Goal: Task Accomplishment & Management: Manage account settings

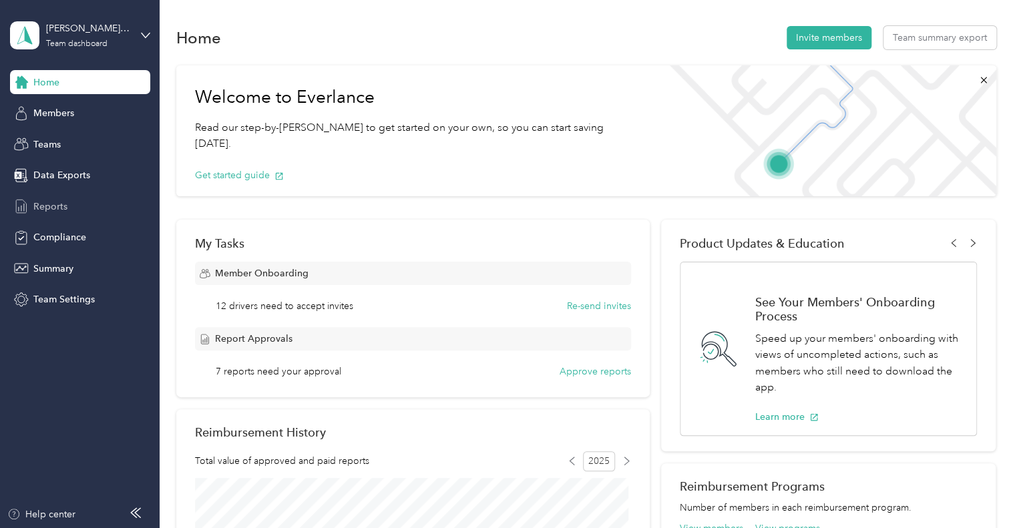
click at [44, 203] on span "Reports" at bounding box center [50, 207] width 34 height 14
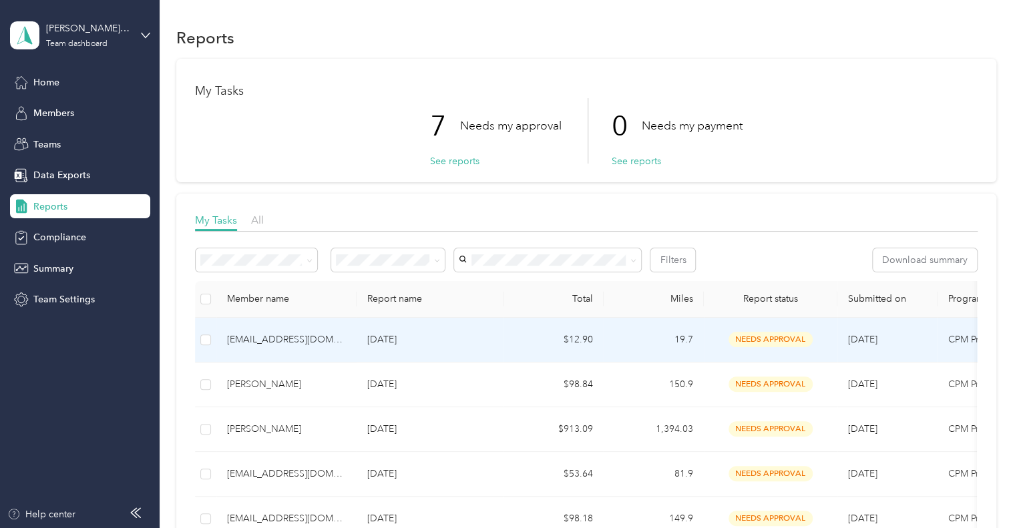
click at [274, 338] on div "[EMAIL_ADDRESS][DOMAIN_NAME]" at bounding box center [286, 340] width 119 height 15
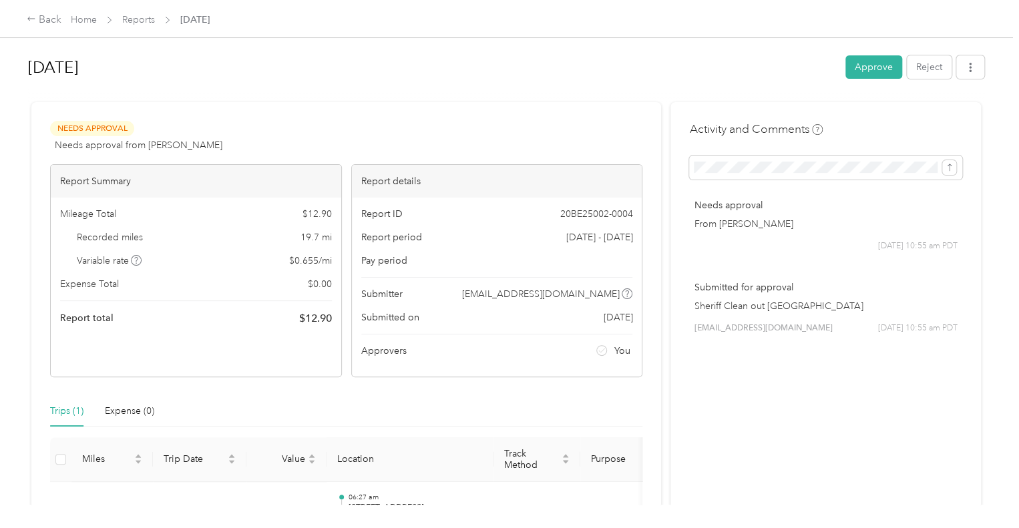
click at [863, 66] on button "Approve" at bounding box center [873, 66] width 57 height 23
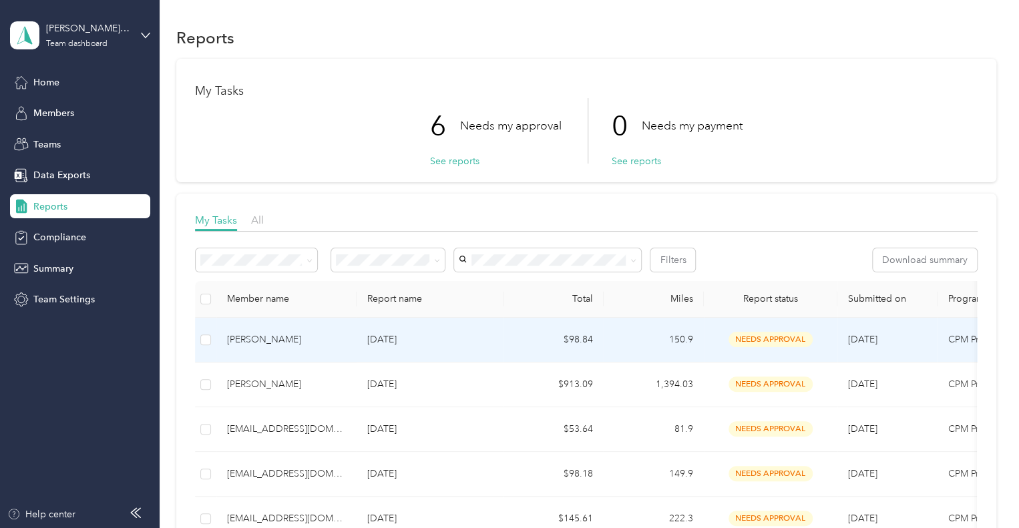
click at [250, 337] on div "[PERSON_NAME]" at bounding box center [286, 340] width 119 height 15
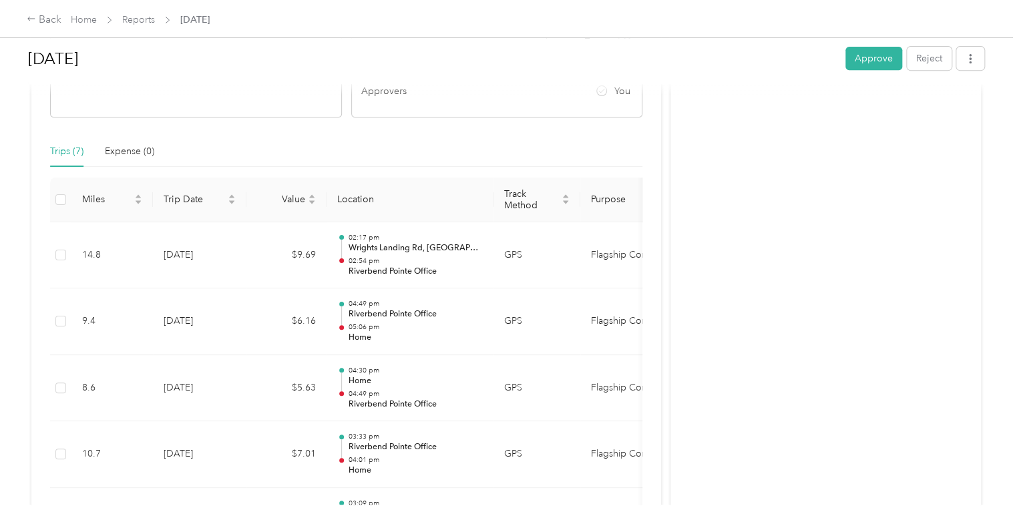
scroll to position [350, 0]
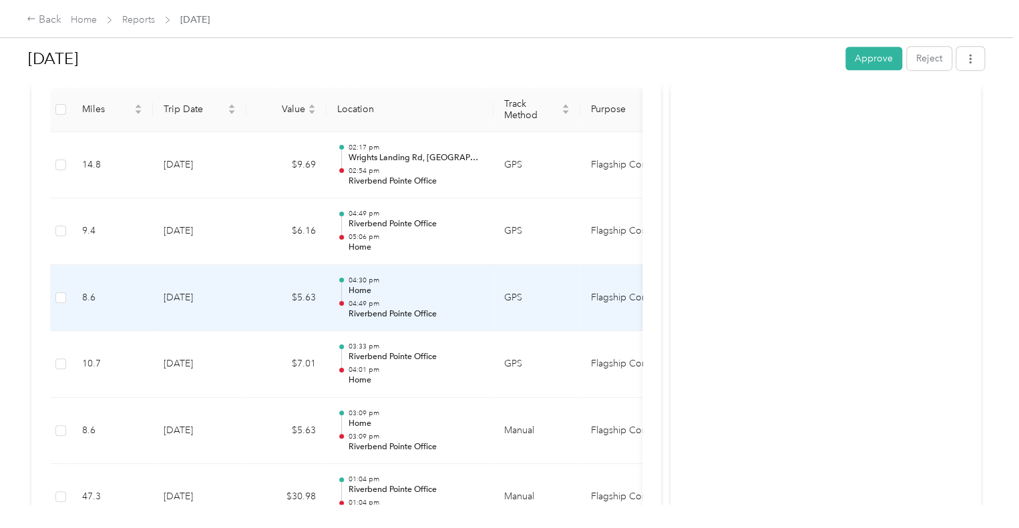
click at [361, 285] on p "Home" at bounding box center [415, 291] width 135 height 12
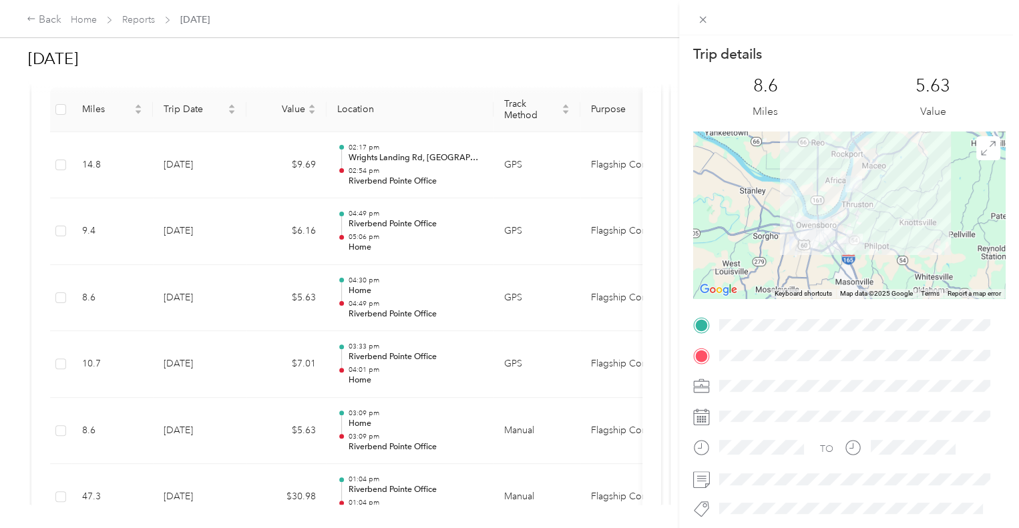
click at [370, 245] on div "Trip details This trip cannot be edited because it is either under review, appr…" at bounding box center [509, 264] width 1019 height 528
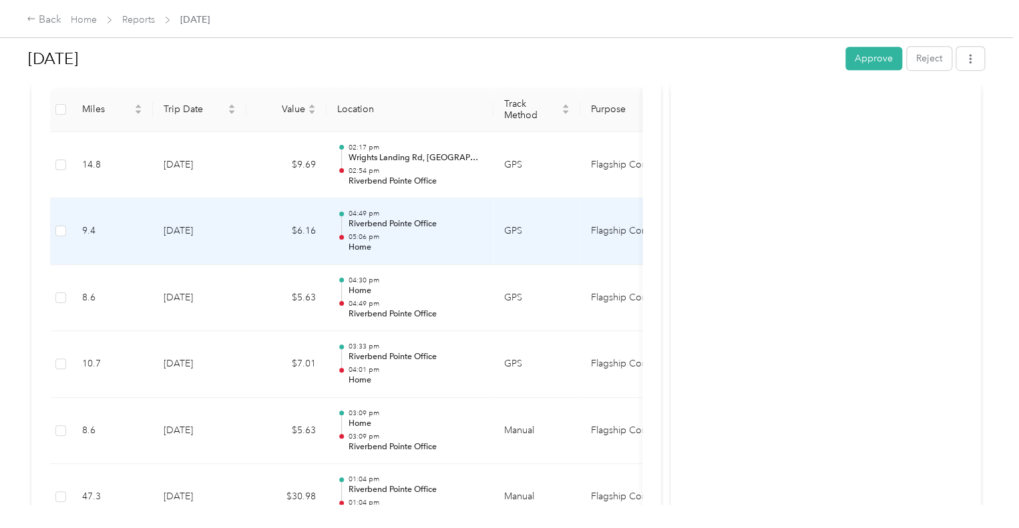
click at [359, 246] on p "Home" at bounding box center [415, 248] width 135 height 12
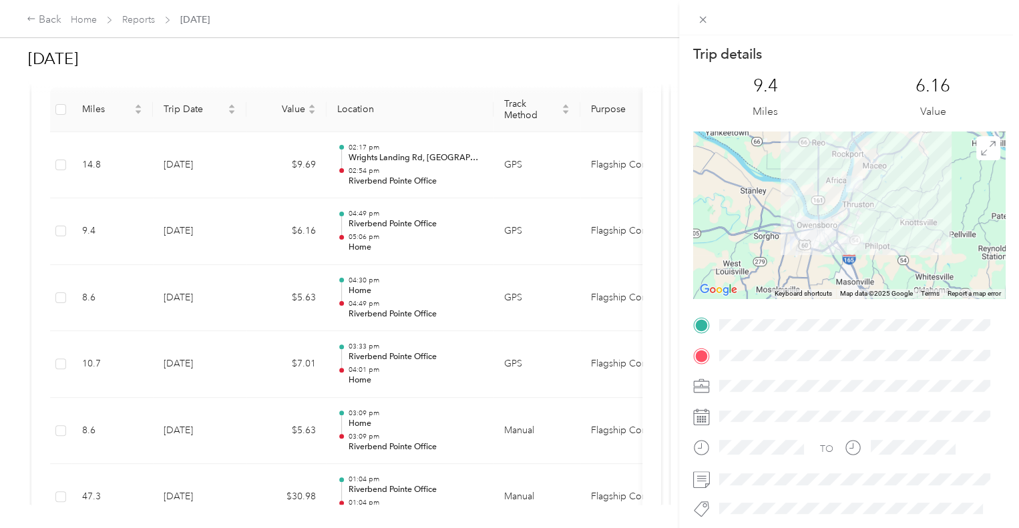
click at [477, 312] on div "Trip details This trip cannot be edited because it is either under review, appr…" at bounding box center [509, 264] width 1019 height 528
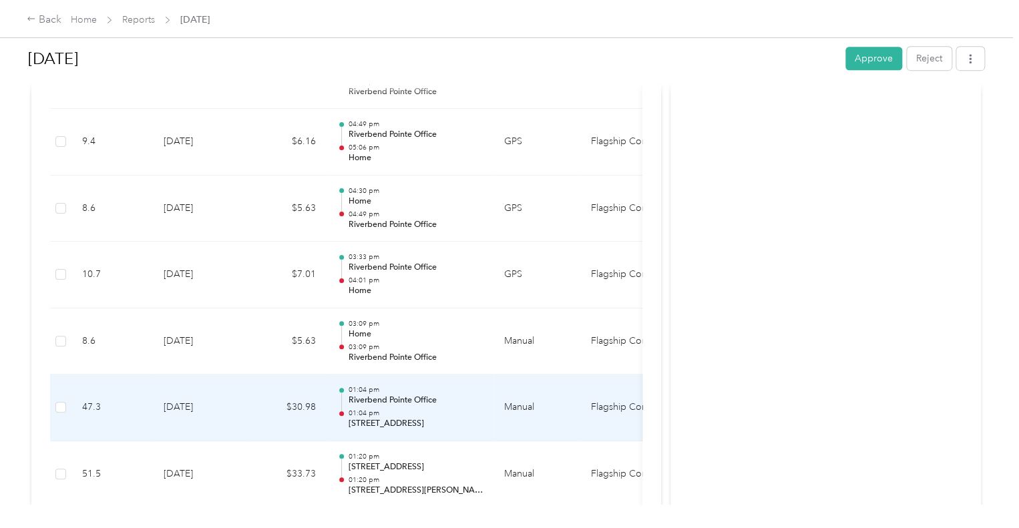
scroll to position [417, 0]
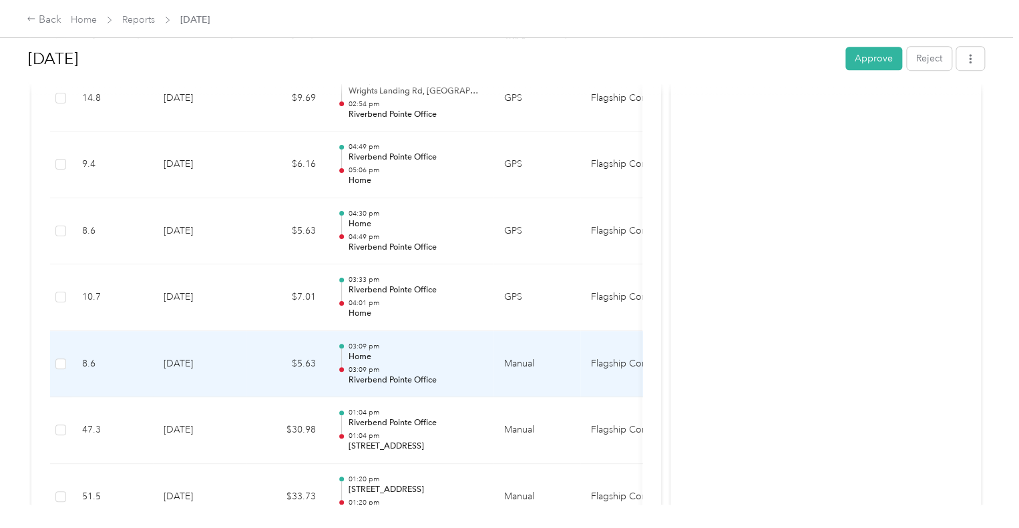
click at [434, 360] on p "Home" at bounding box center [415, 357] width 135 height 12
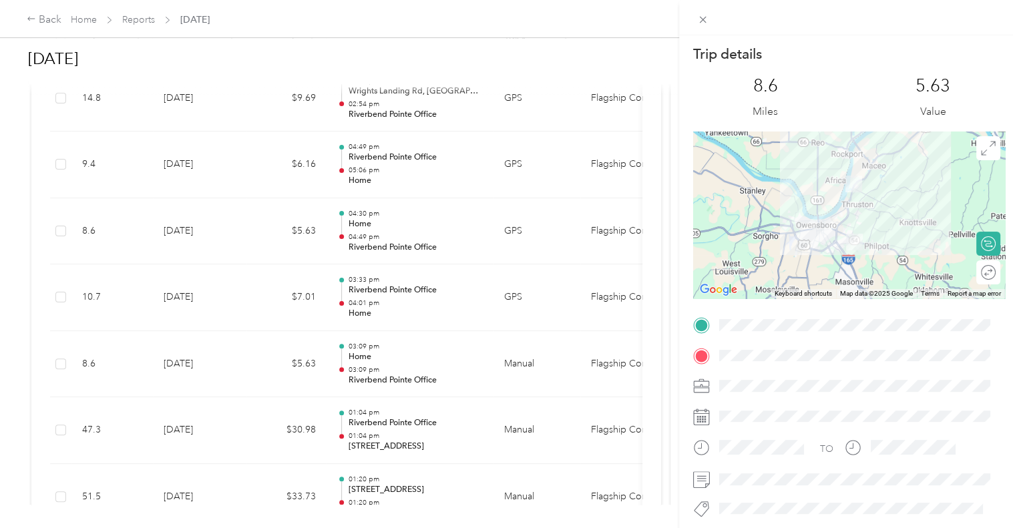
click at [432, 302] on div "Trip details This trip cannot be edited because it is either under review, appr…" at bounding box center [509, 264] width 1019 height 528
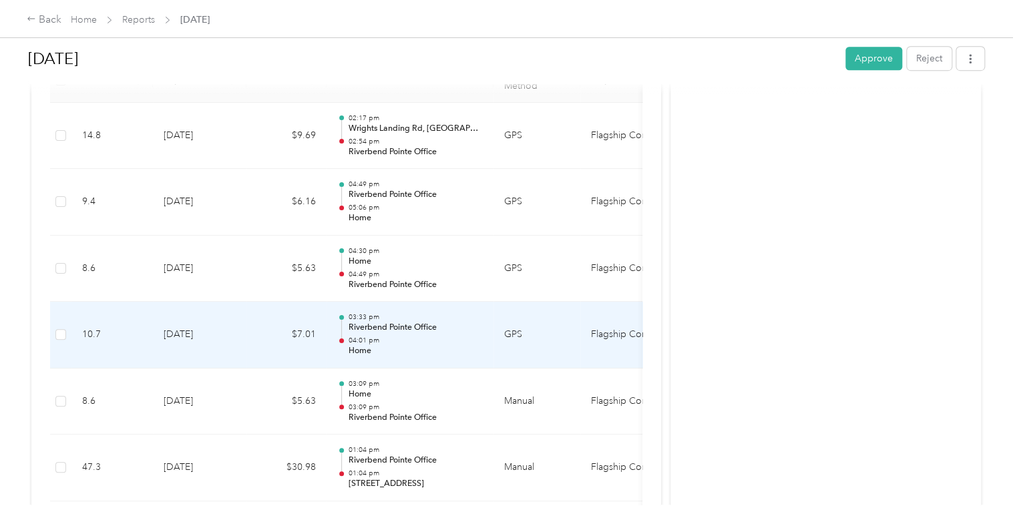
scroll to position [350, 0]
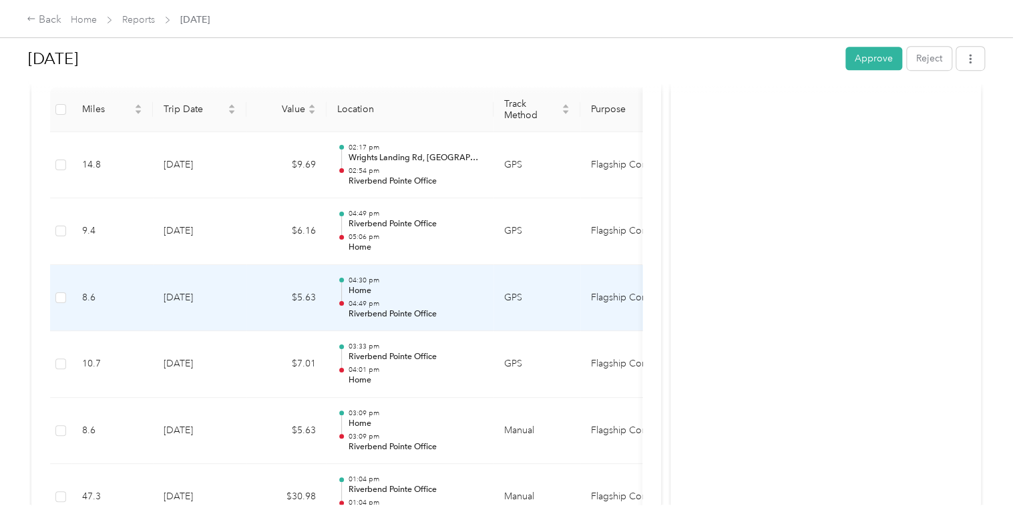
click at [446, 304] on p "04:49 pm" at bounding box center [415, 303] width 135 height 9
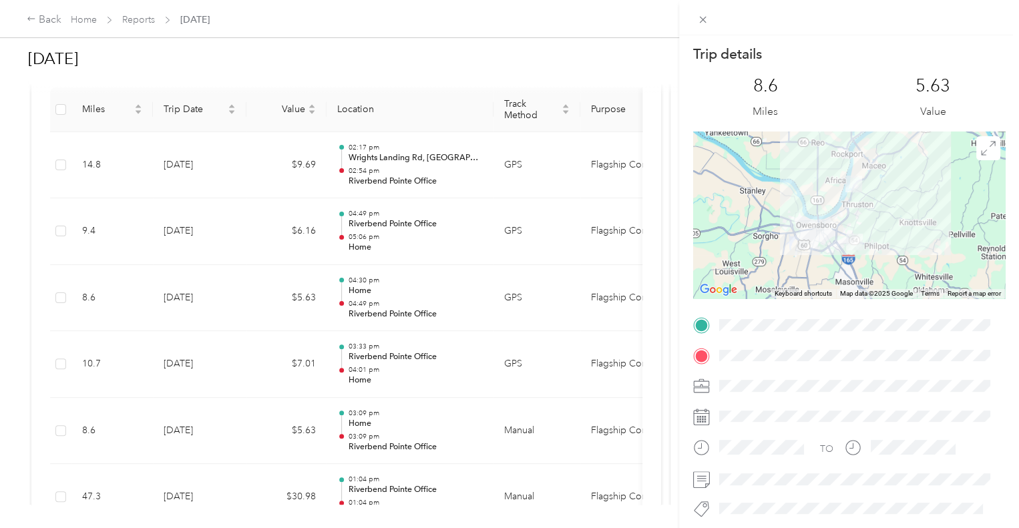
click at [453, 249] on div "Trip details This trip cannot be edited because it is either under review, appr…" at bounding box center [509, 264] width 1019 height 528
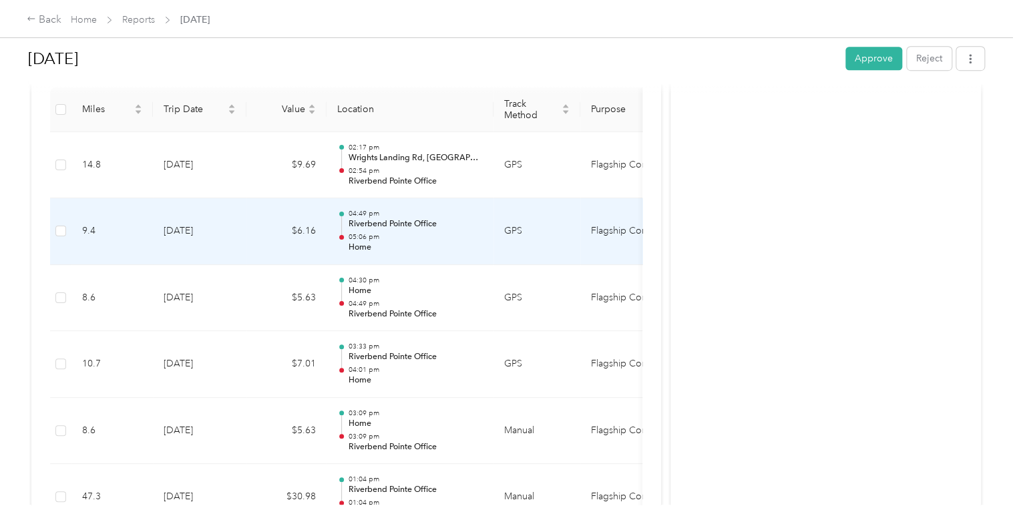
click at [453, 246] on p "Home" at bounding box center [415, 248] width 135 height 12
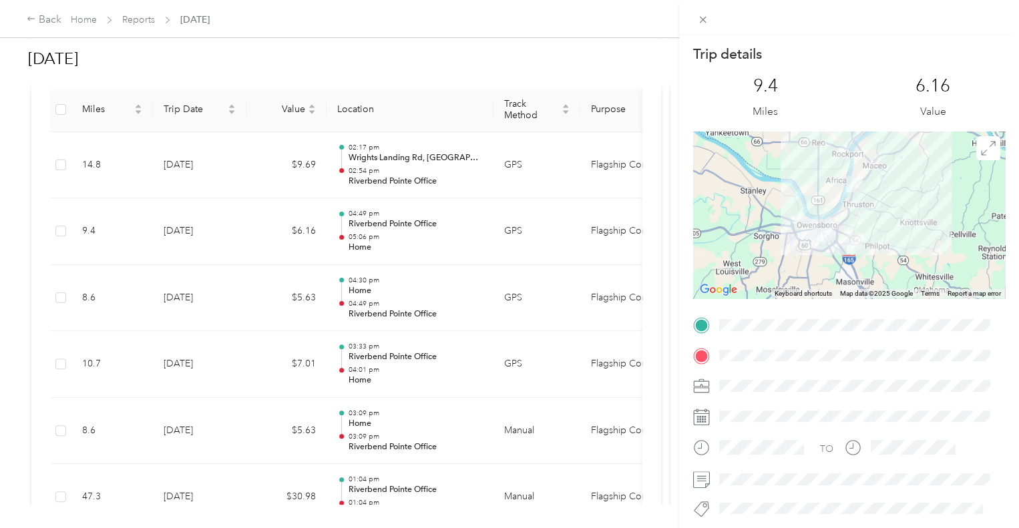
click at [453, 249] on div "Trip details This trip cannot be edited because it is either under review, appr…" at bounding box center [509, 264] width 1019 height 528
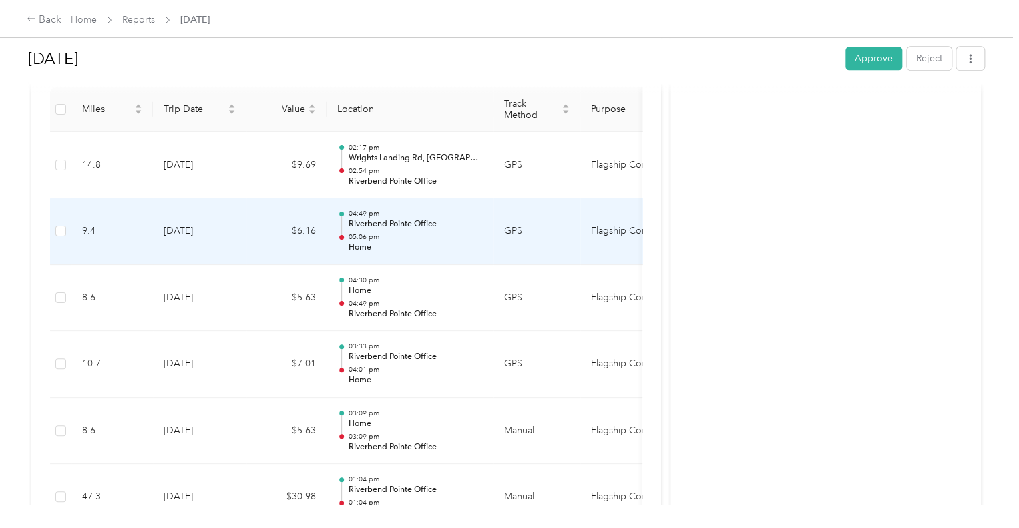
click at [451, 242] on p "Home" at bounding box center [415, 248] width 135 height 12
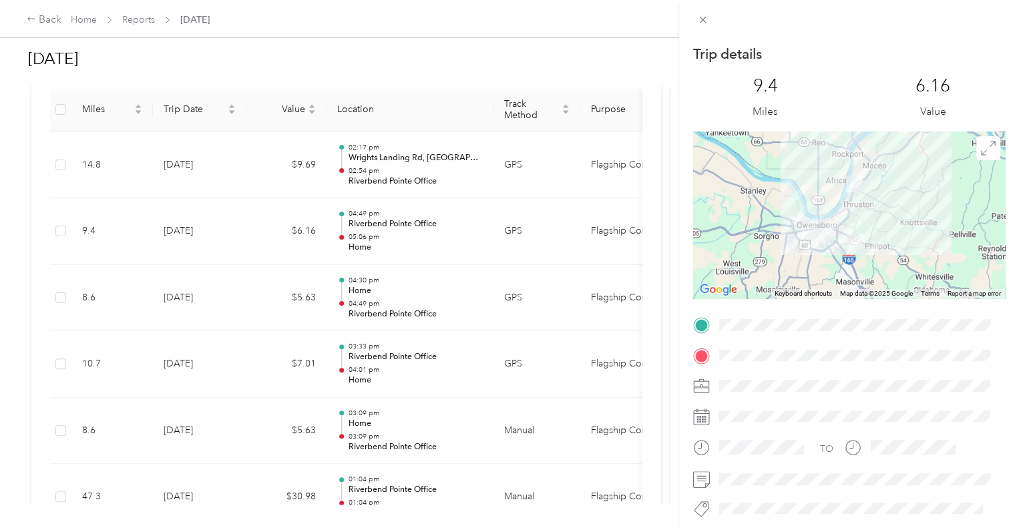
click at [474, 178] on div "Trip details This trip cannot be edited because it is either under review, appr…" at bounding box center [509, 264] width 1019 height 528
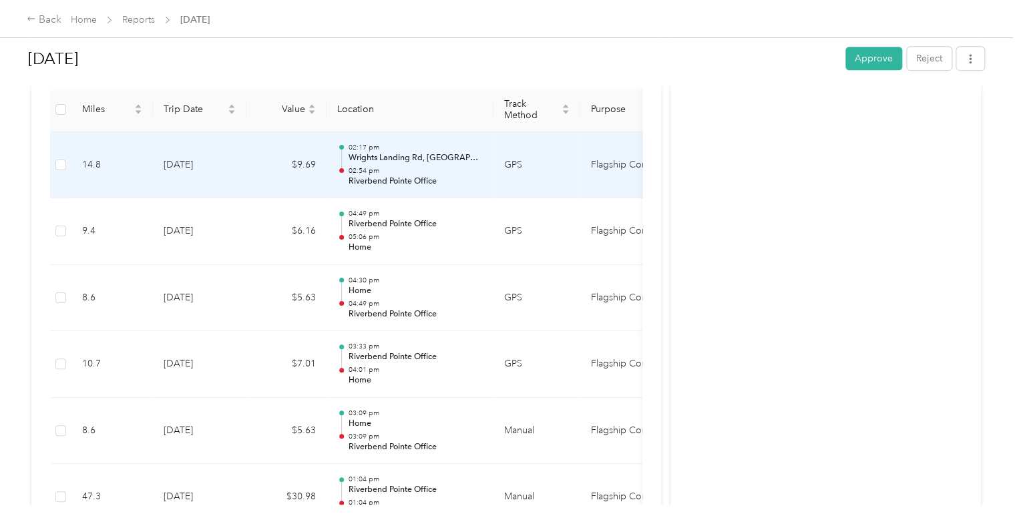
click at [471, 186] on p "Riverbend Pointe Office" at bounding box center [415, 182] width 135 height 12
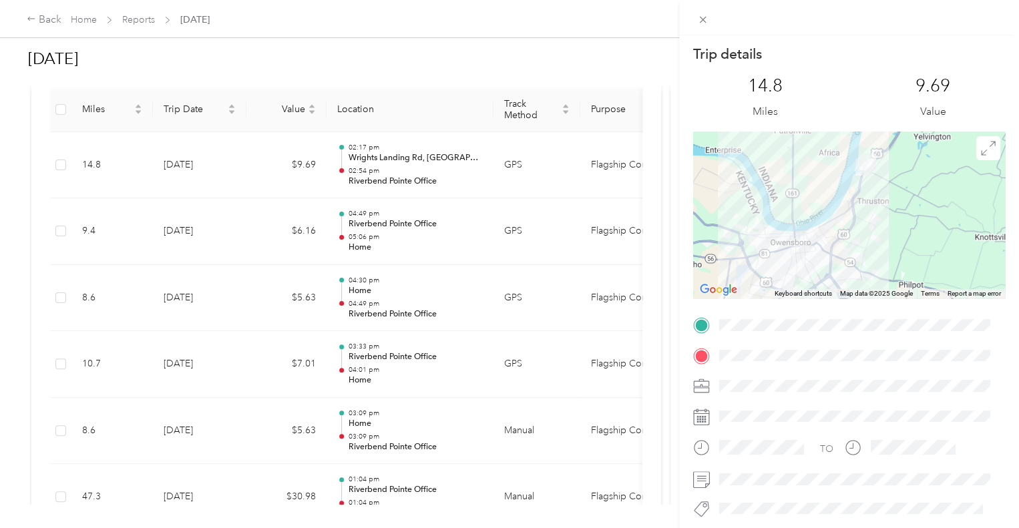
click at [47, 21] on div "Trip details This trip cannot be edited because it is either under review, appr…" at bounding box center [509, 264] width 1019 height 528
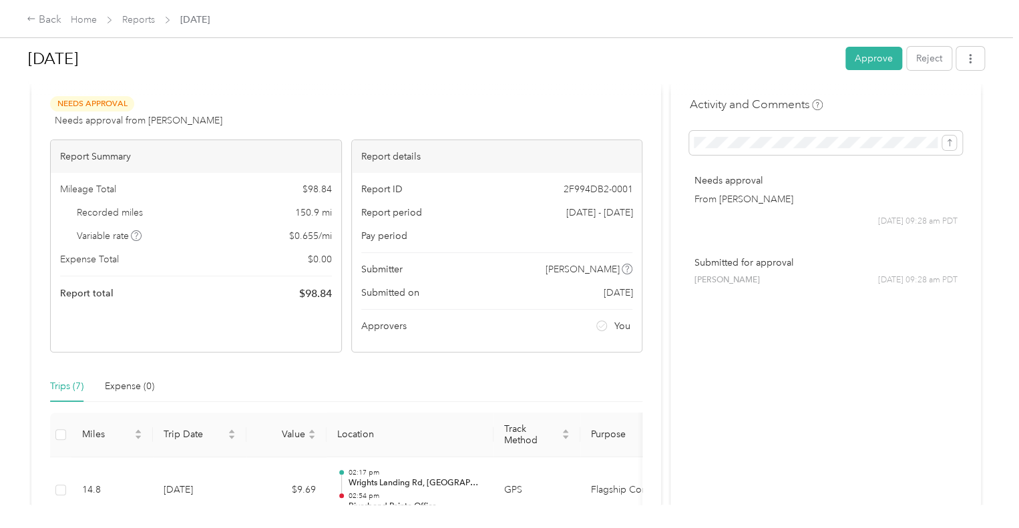
scroll to position [0, 0]
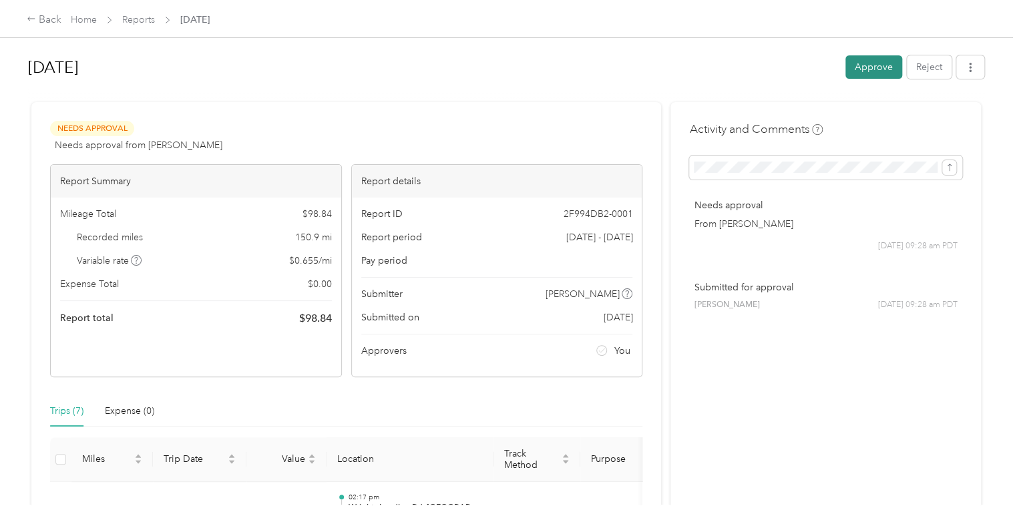
click at [873, 68] on button "Approve" at bounding box center [873, 66] width 57 height 23
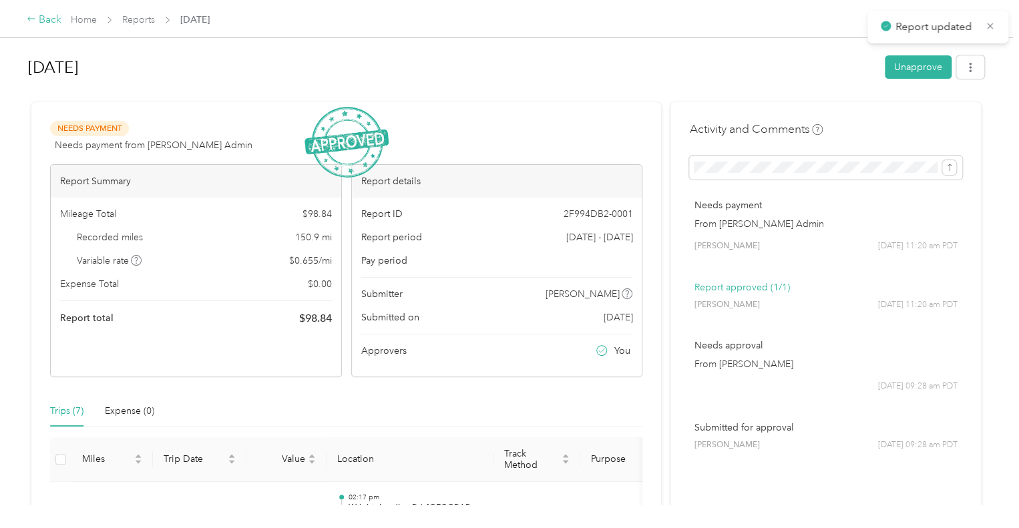
click at [51, 18] on div "Back" at bounding box center [44, 20] width 35 height 16
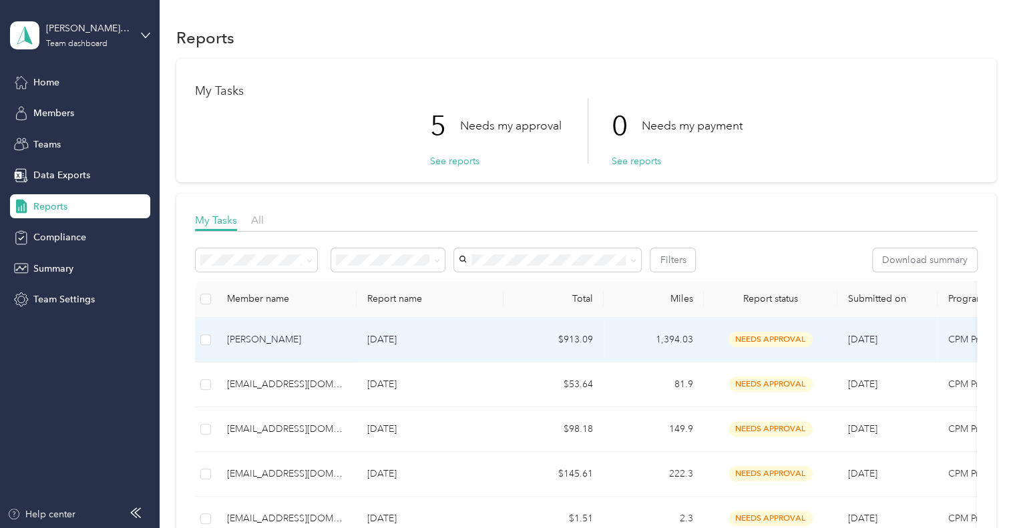
click at [252, 336] on div "[PERSON_NAME]" at bounding box center [286, 340] width 119 height 15
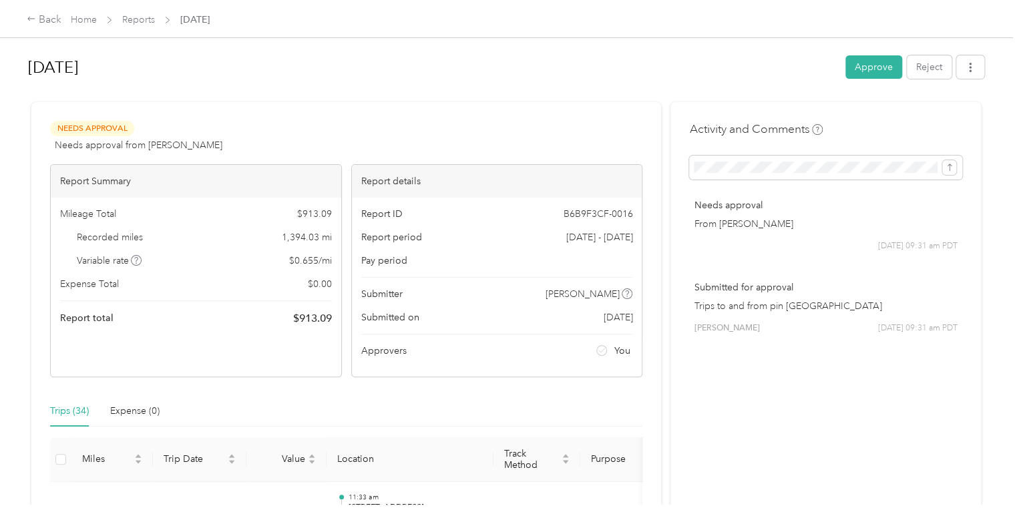
drag, startPoint x: 858, startPoint y: 66, endPoint x: 853, endPoint y: 71, distance: 7.1
click at [857, 67] on button "Approve" at bounding box center [873, 66] width 57 height 23
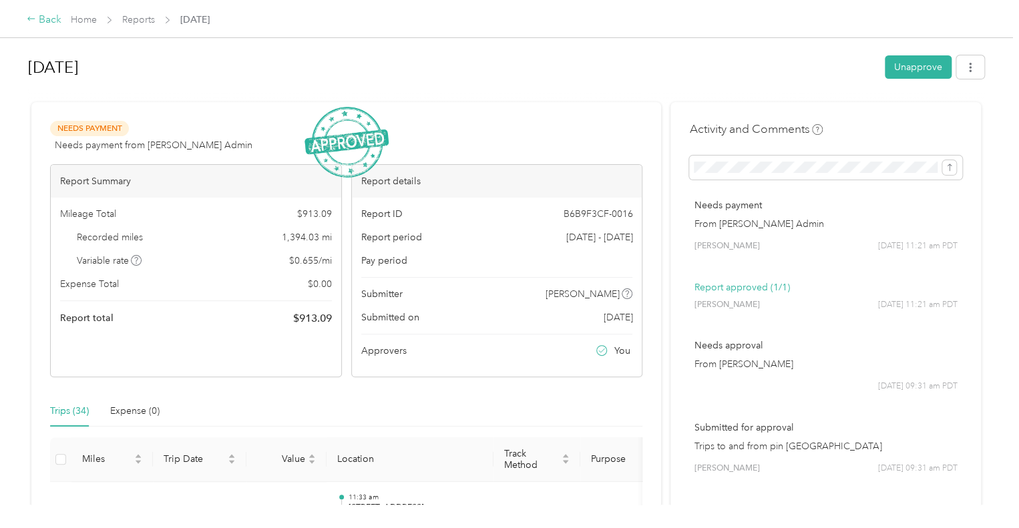
click at [48, 18] on div "Back" at bounding box center [44, 20] width 35 height 16
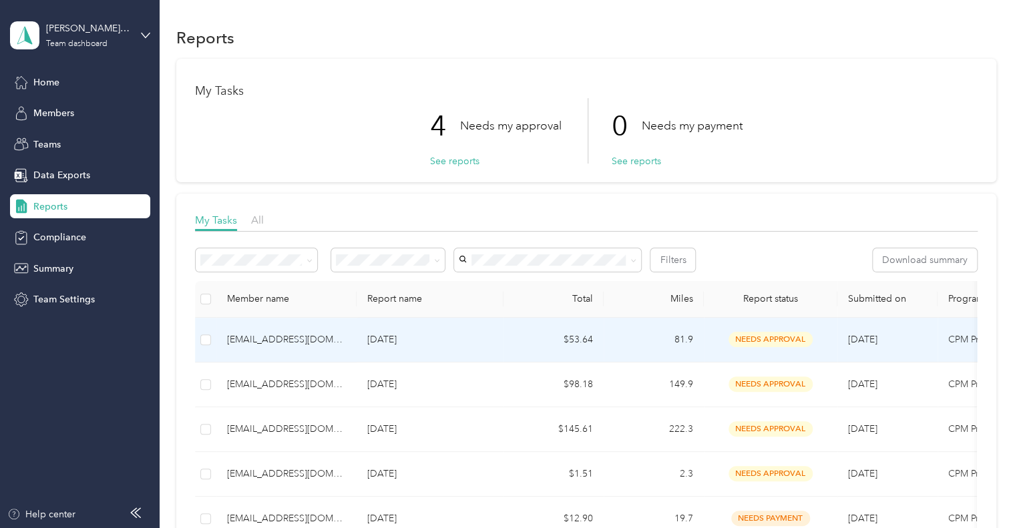
click at [270, 341] on div "[EMAIL_ADDRESS][DOMAIN_NAME]" at bounding box center [286, 340] width 119 height 15
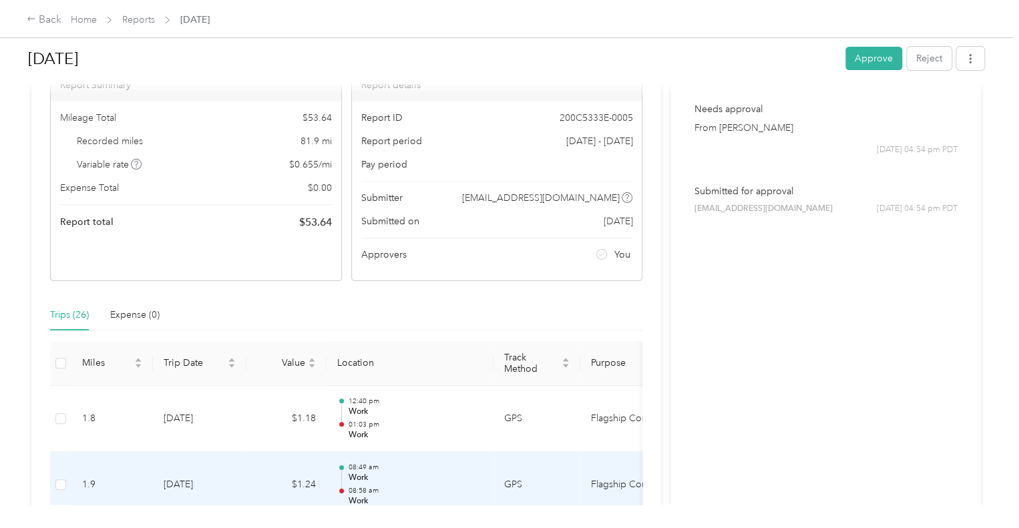
scroll to position [67, 0]
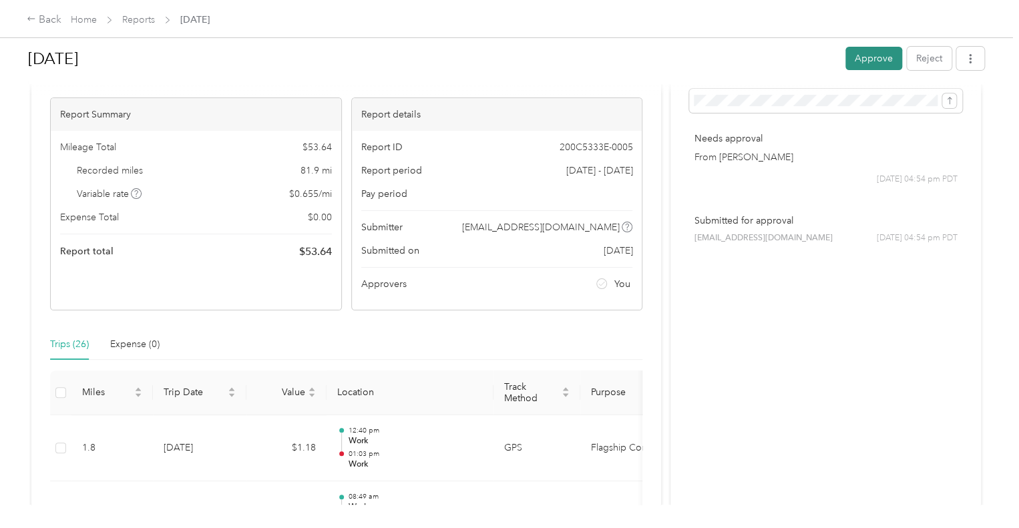
click at [868, 61] on button "Approve" at bounding box center [873, 58] width 57 height 23
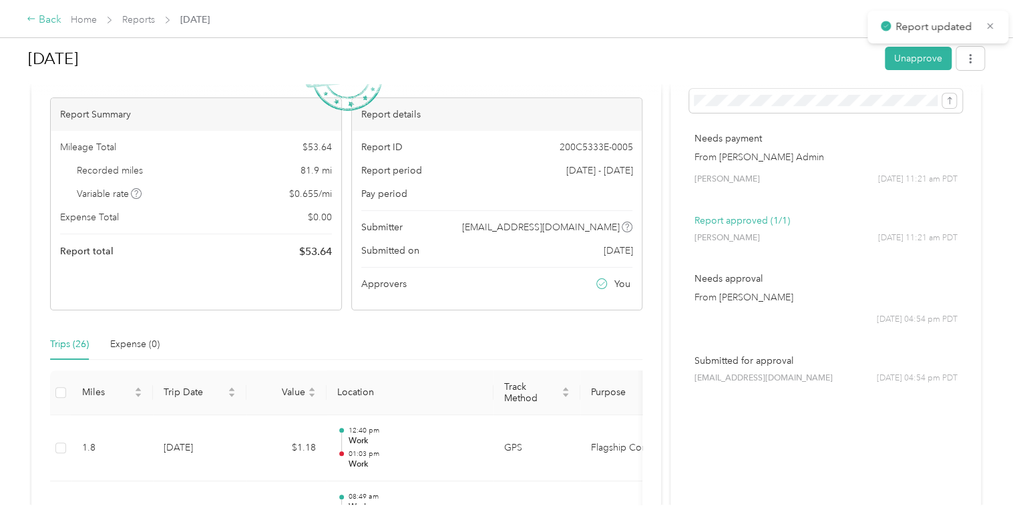
click at [48, 18] on div "Back" at bounding box center [44, 20] width 35 height 16
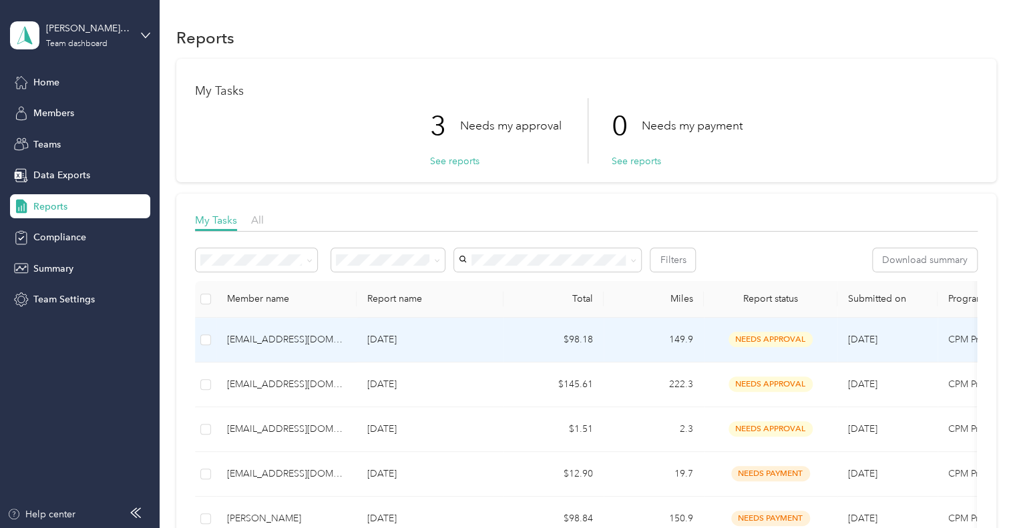
click at [246, 336] on div "[EMAIL_ADDRESS][DOMAIN_NAME]" at bounding box center [286, 340] width 119 height 15
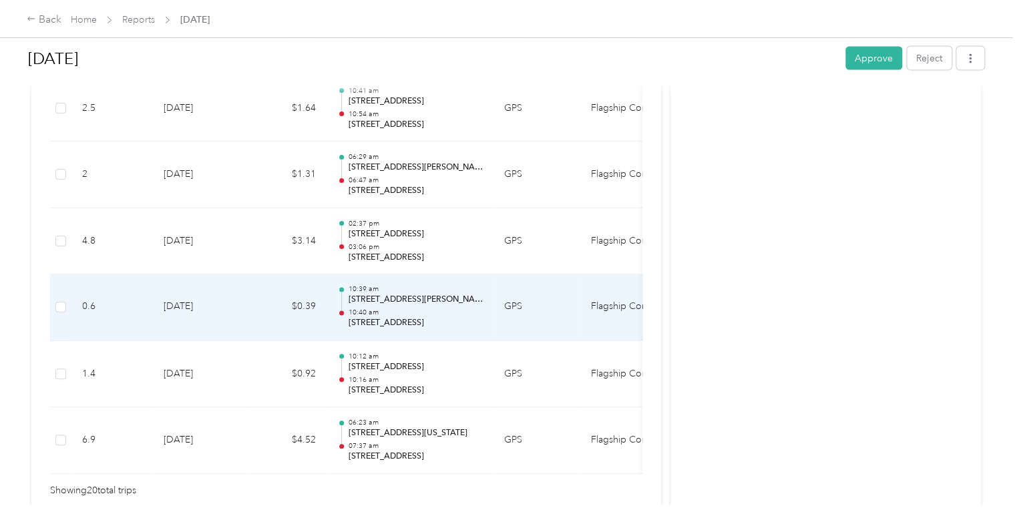
scroll to position [1412, 0]
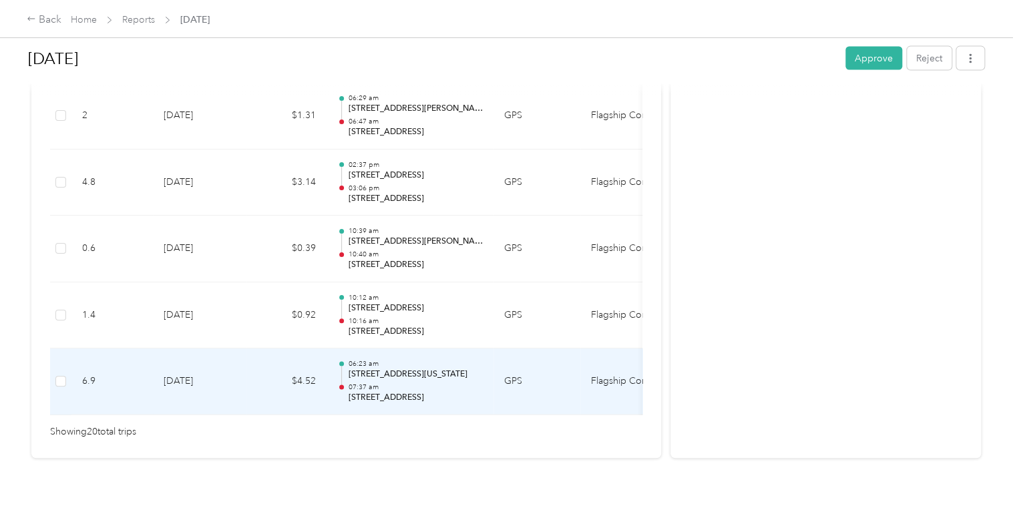
click at [433, 383] on p "07:37 am" at bounding box center [415, 387] width 135 height 9
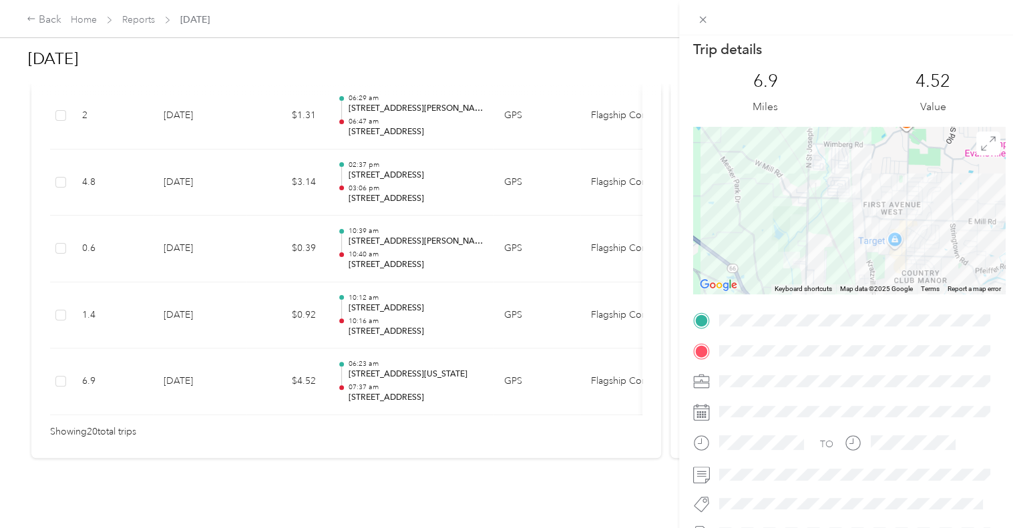
scroll to position [0, 0]
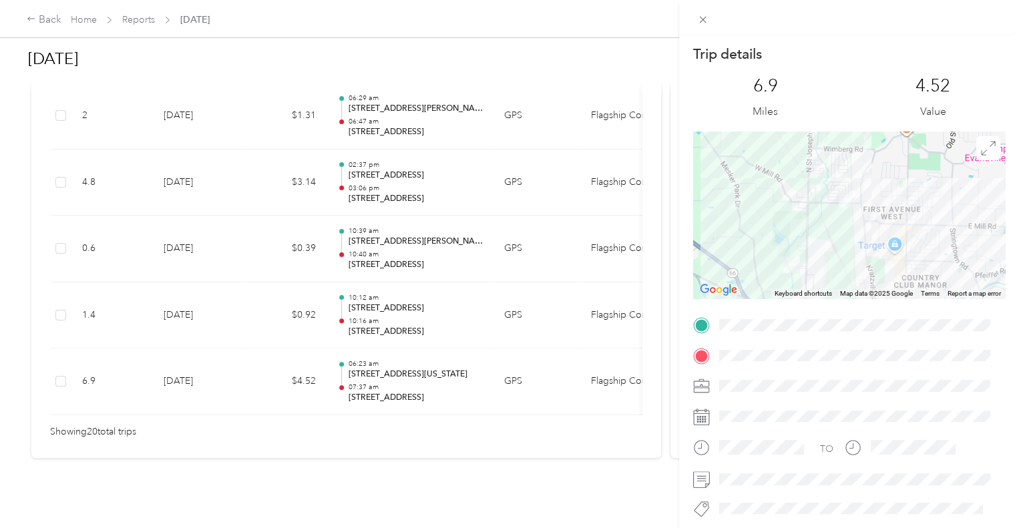
click at [264, 304] on div "Trip details This trip cannot be edited because it is either under review, appr…" at bounding box center [509, 264] width 1019 height 528
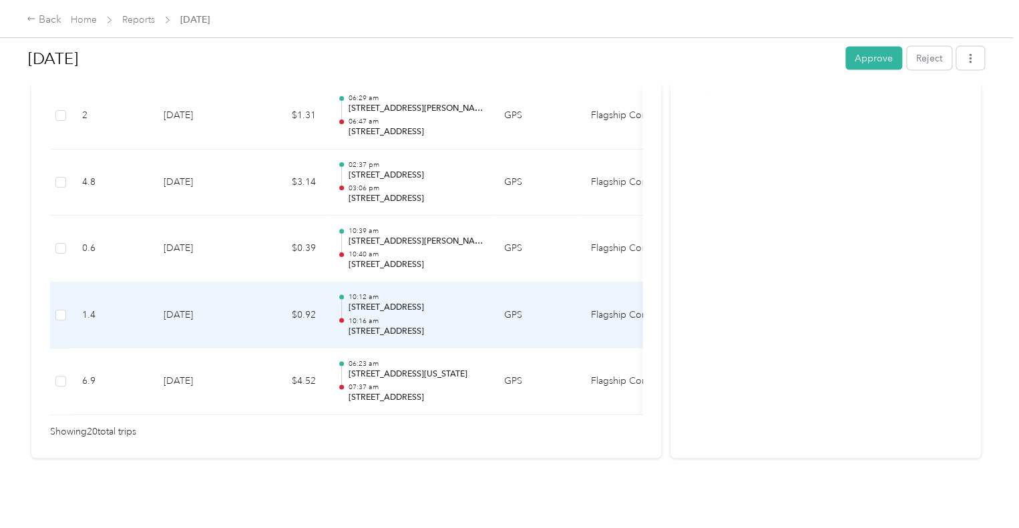
click at [267, 304] on td "$0.92" at bounding box center [286, 315] width 80 height 67
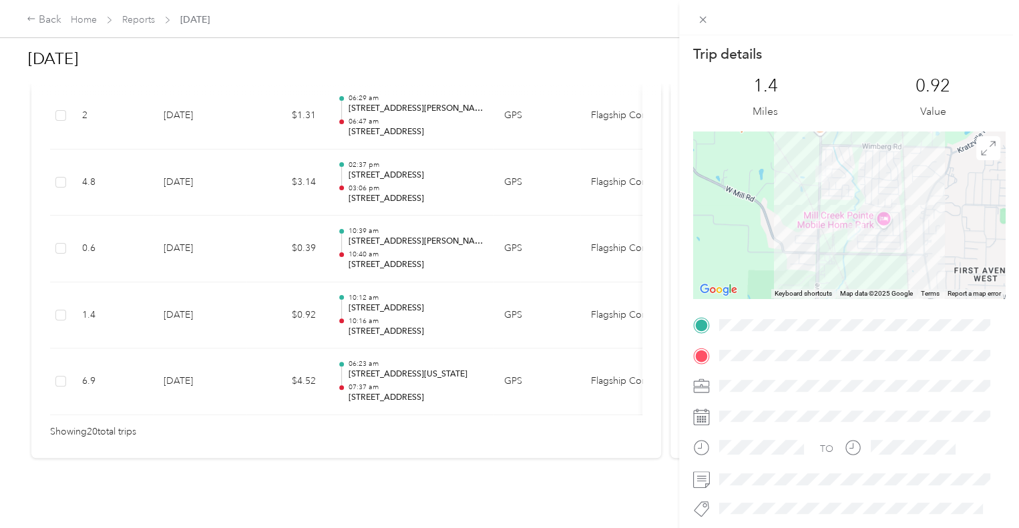
click at [257, 233] on div "Trip details This trip cannot be edited because it is either under review, appr…" at bounding box center [509, 264] width 1019 height 528
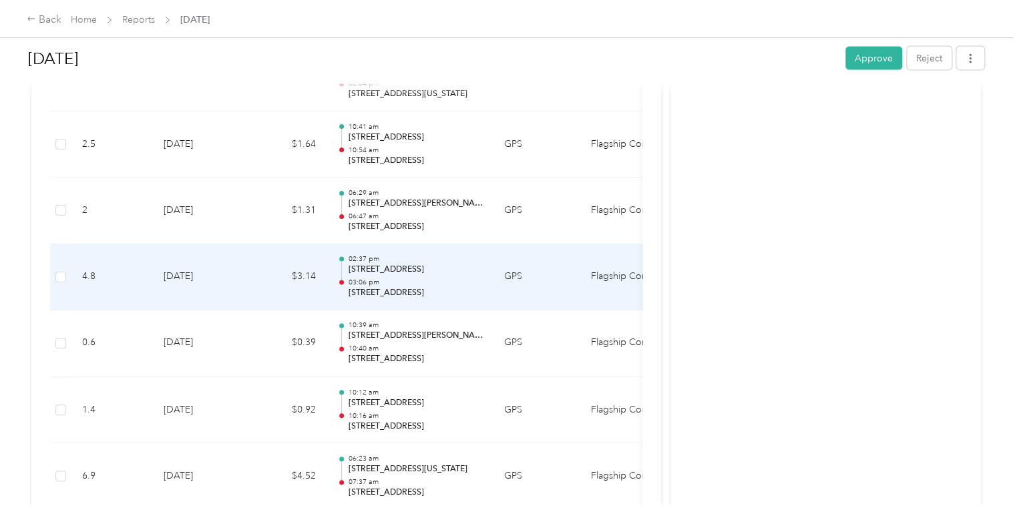
scroll to position [1278, 0]
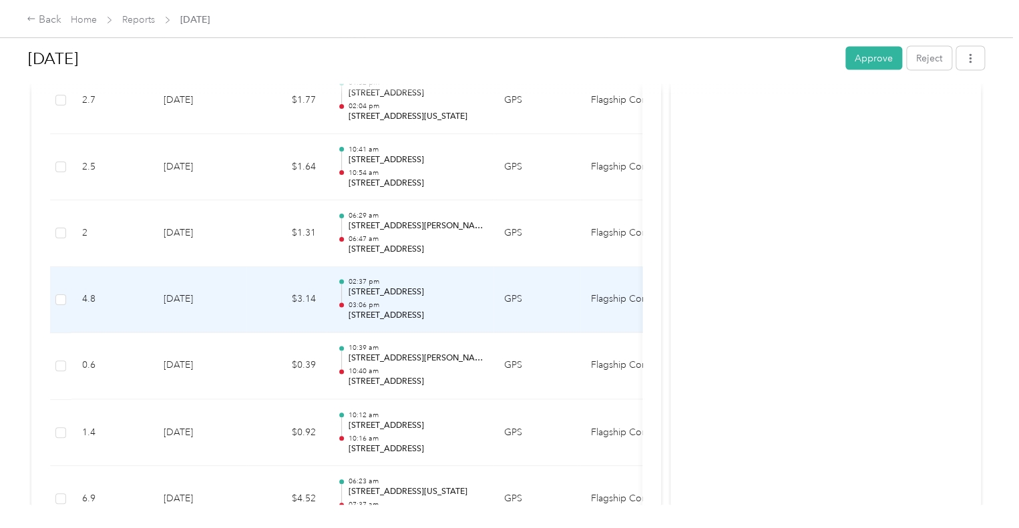
click at [270, 299] on td "$3.14" at bounding box center [286, 300] width 80 height 67
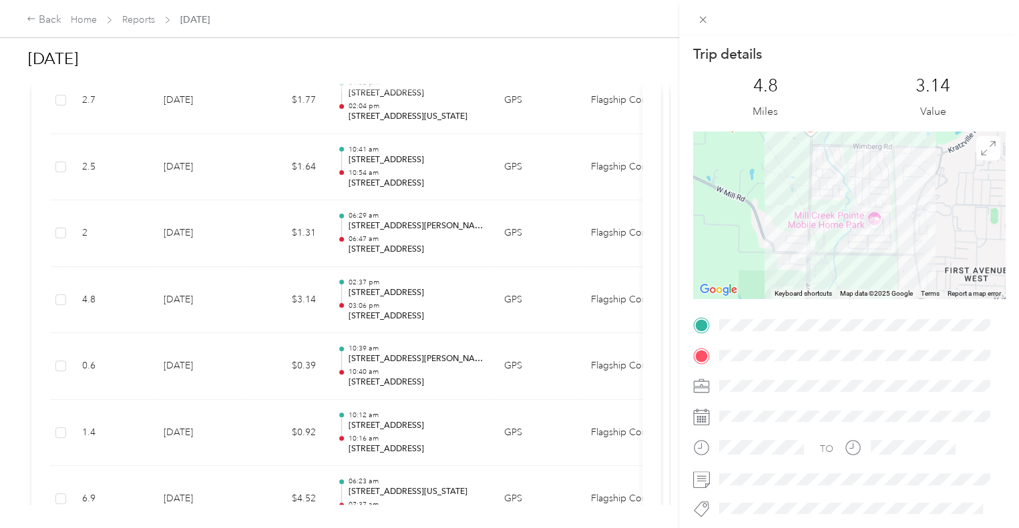
click at [48, 16] on div "Trip details This trip cannot be edited because it is either under review, appr…" at bounding box center [509, 264] width 1019 height 528
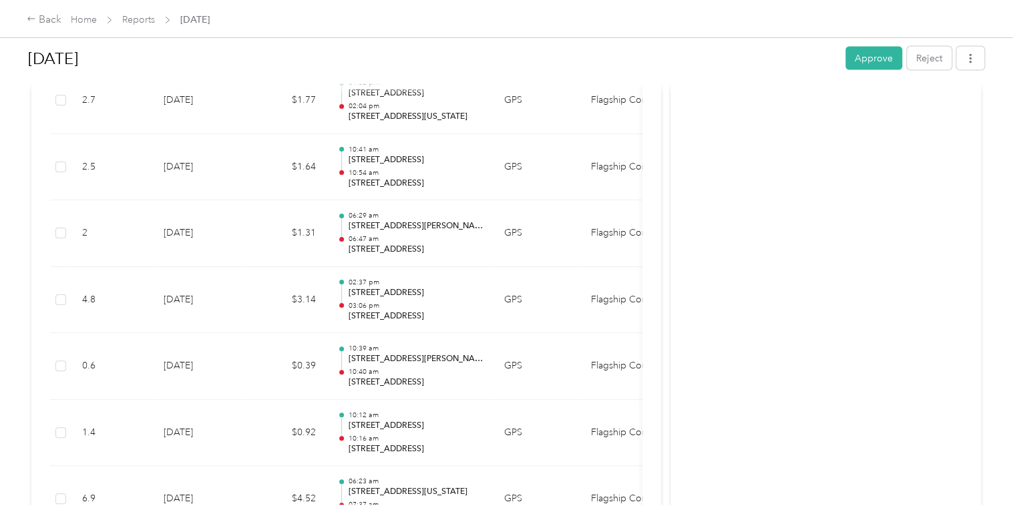
click at [39, 18] on div "Back" at bounding box center [44, 20] width 35 height 16
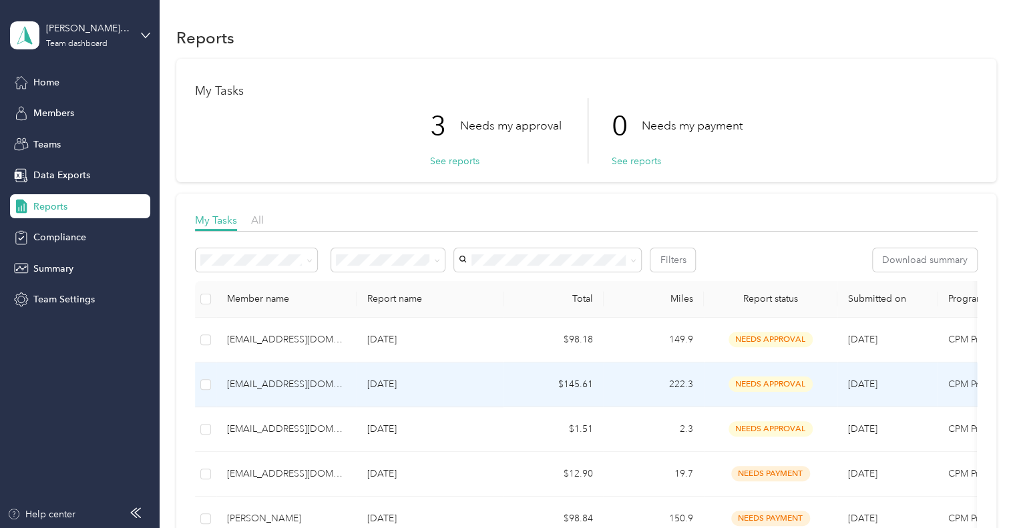
click at [302, 384] on div "[EMAIL_ADDRESS][DOMAIN_NAME]" at bounding box center [286, 384] width 119 height 15
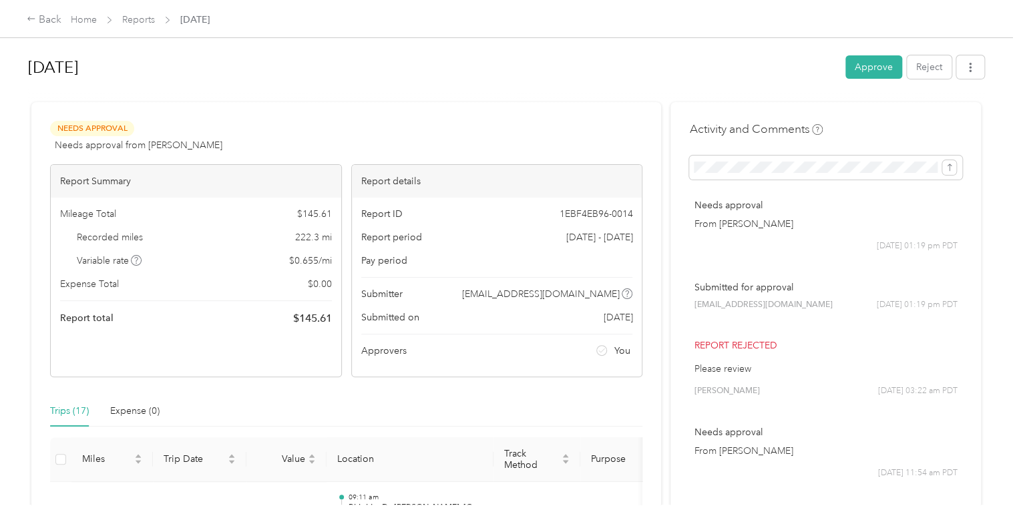
click at [864, 67] on button "Approve" at bounding box center [873, 66] width 57 height 23
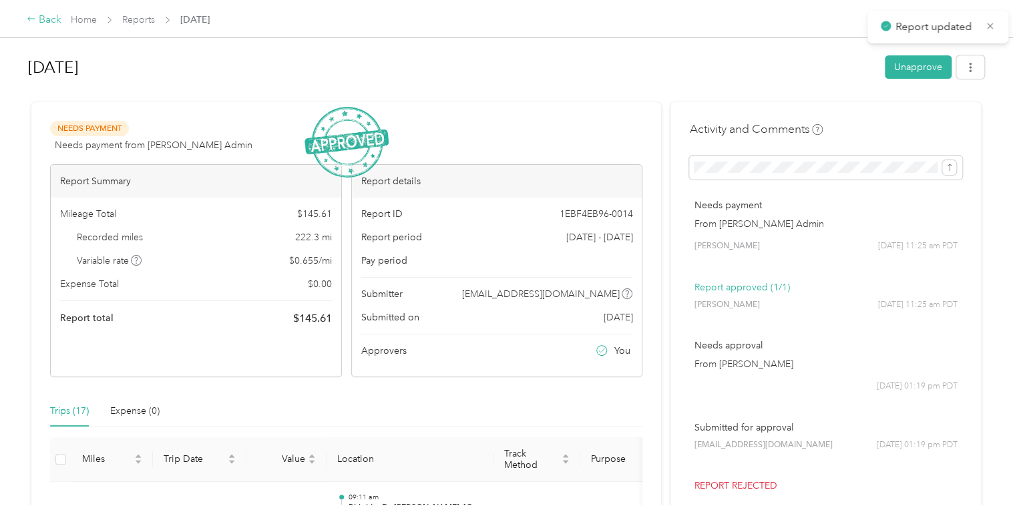
click at [48, 21] on div "Back" at bounding box center [44, 20] width 35 height 16
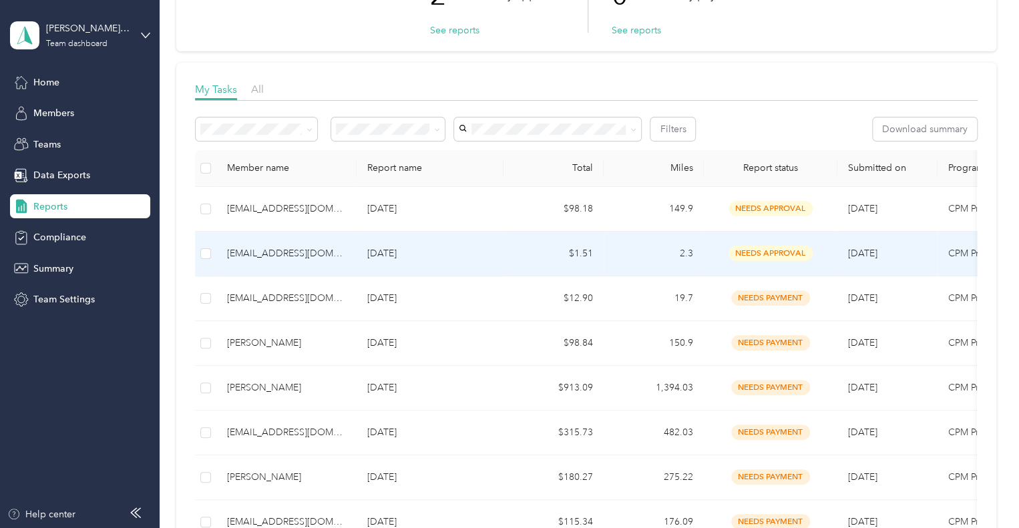
scroll to position [134, 0]
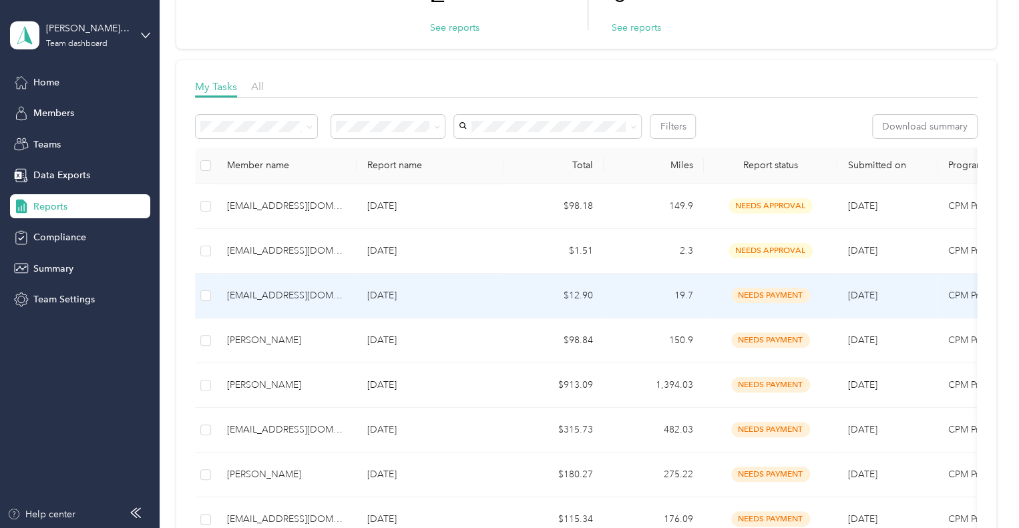
click at [306, 297] on div "[EMAIL_ADDRESS][DOMAIN_NAME]" at bounding box center [286, 295] width 119 height 15
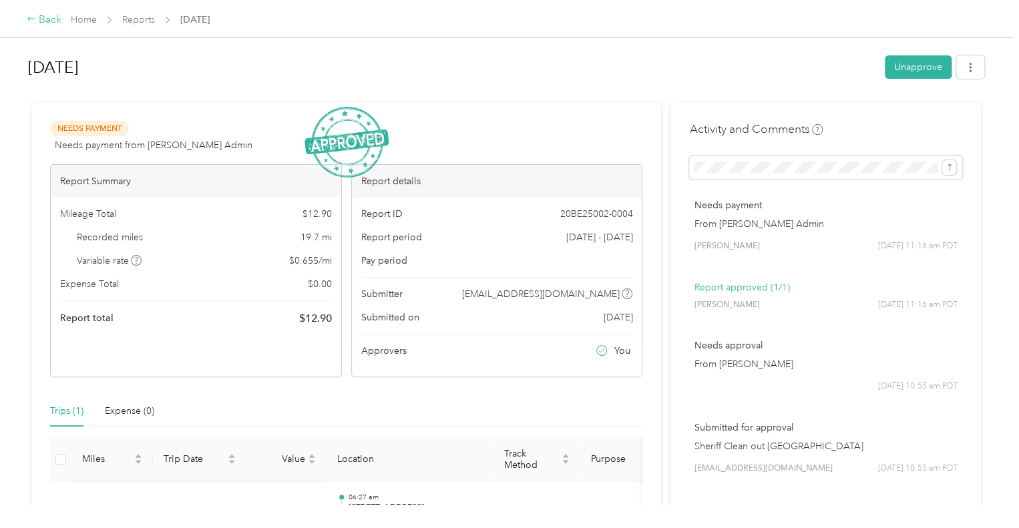
click at [45, 21] on div "Back" at bounding box center [44, 20] width 35 height 16
